Goal: Task Accomplishment & Management: Complete application form

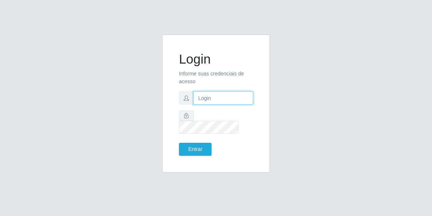
click at [213, 104] on input "text" at bounding box center [224, 97] width 60 height 13
type input "[EMAIL_ADDRESS][DOMAIN_NAME]"
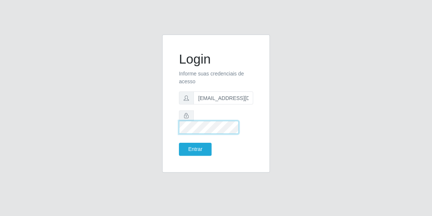
click at [179, 143] on button "Entrar" at bounding box center [195, 149] width 33 height 13
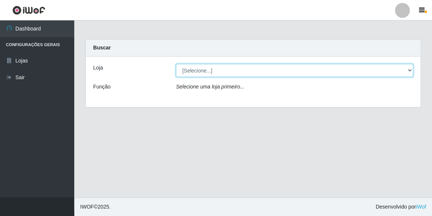
click at [412, 68] on select "[Selecione...] Hiper Queiroz - [GEOGRAPHIC_DATA]" at bounding box center [294, 70] width 237 height 13
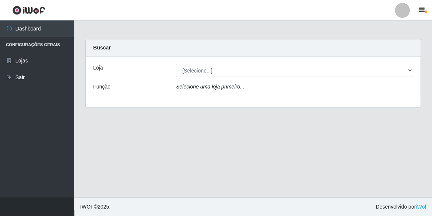
click at [366, 100] on div "Loja [Selecione...] Hiper Queiroz - Macau Função Selecione uma loja primeiro..." at bounding box center [253, 81] width 335 height 51
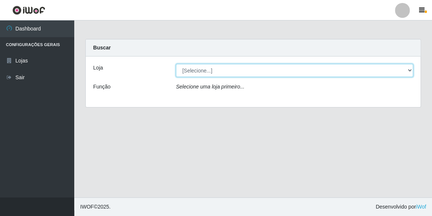
click at [405, 67] on select "[Selecione...] Hiper Queiroz - [GEOGRAPHIC_DATA]" at bounding box center [294, 70] width 237 height 13
select select "513"
click at [176, 64] on select "[Selecione...] Hiper Queiroz - [GEOGRAPHIC_DATA]" at bounding box center [294, 70] width 237 height 13
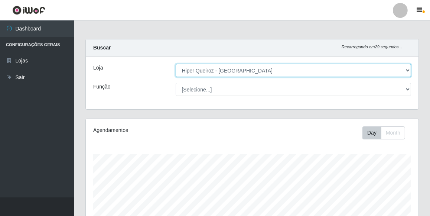
scroll to position [154, 333]
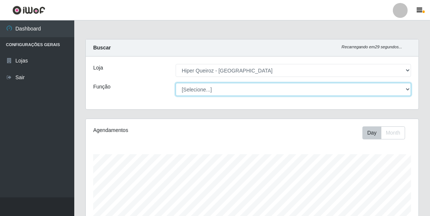
click at [405, 89] on select "[Selecione...] Embalador Embalador + Embalador ++ Operador de Caixa Operador de…" at bounding box center [294, 89] width 236 height 13
click at [176, 83] on select "[Selecione...] Embalador Embalador + Embalador ++ Operador de Caixa Operador de…" at bounding box center [294, 89] width 236 height 13
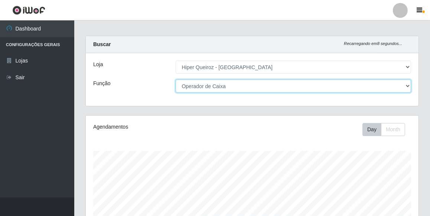
scroll to position [0, 0]
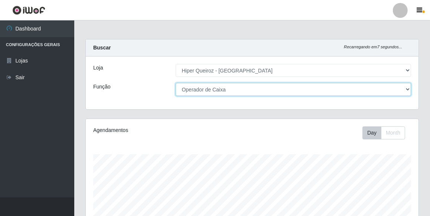
click at [407, 91] on select "[Selecione...] Embalador Embalador + Embalador ++ Operador de Caixa Operador de…" at bounding box center [294, 89] width 236 height 13
click at [176, 83] on select "[Selecione...] Embalador Embalador + Embalador ++ Operador de Caixa Operador de…" at bounding box center [294, 89] width 236 height 13
click at [407, 91] on select "[Selecione...] Embalador Embalador + Embalador ++ Operador de Caixa Operador de…" at bounding box center [294, 89] width 236 height 13
click at [176, 83] on select "[Selecione...] Embalador Embalador + Embalador ++ Operador de Caixa Operador de…" at bounding box center [294, 89] width 236 height 13
click at [406, 85] on select "[Selecione...] Embalador Embalador + Embalador ++ Operador de Caixa Operador de…" at bounding box center [294, 89] width 236 height 13
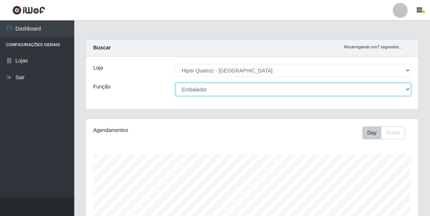
click at [176, 83] on select "[Selecione...] Embalador Embalador + Embalador ++ Operador de Caixa Operador de…" at bounding box center [294, 89] width 236 height 13
click at [406, 93] on select "[Selecione...] Embalador Embalador + Embalador ++ Operador de Caixa Operador de…" at bounding box center [294, 89] width 236 height 13
click at [176, 83] on select "[Selecione...] Embalador Embalador + Embalador ++ Operador de Caixa Operador de…" at bounding box center [294, 89] width 236 height 13
click at [408, 87] on select "[Selecione...] Embalador Embalador + Embalador ++ Operador de Caixa Operador de…" at bounding box center [294, 89] width 236 height 13
click at [176, 83] on select "[Selecione...] Embalador Embalador + Embalador ++ Operador de Caixa Operador de…" at bounding box center [294, 89] width 236 height 13
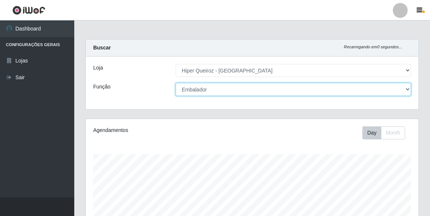
click at [408, 85] on select "[Selecione...] Embalador Embalador + Embalador ++ Operador de Caixa Operador de…" at bounding box center [294, 89] width 236 height 13
click at [176, 83] on select "[Selecione...] Embalador Embalador + Embalador ++ Operador de Caixa Operador de…" at bounding box center [294, 89] width 236 height 13
click at [406, 89] on select "[Selecione...] Embalador Embalador + Embalador ++ Operador de Caixa Operador de…" at bounding box center [294, 89] width 236 height 13
select select "72"
click at [176, 83] on select "[Selecione...] Embalador Embalador + Embalador ++ Operador de Caixa Operador de…" at bounding box center [294, 89] width 236 height 13
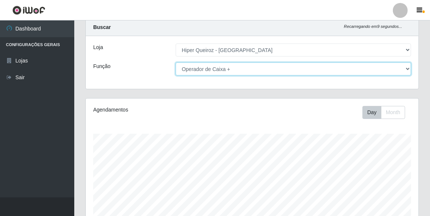
scroll to position [145, 0]
